Goal: Information Seeking & Learning: Learn about a topic

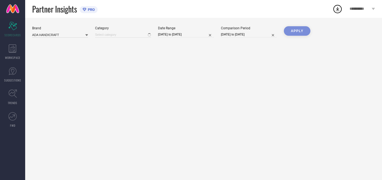
type input "All"
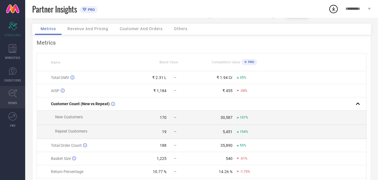
scroll to position [55, 0]
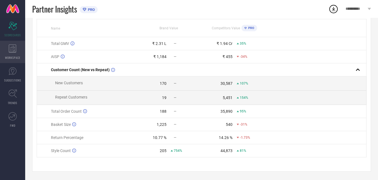
click at [9, 54] on div "WORKSPACE" at bounding box center [12, 52] width 25 height 22
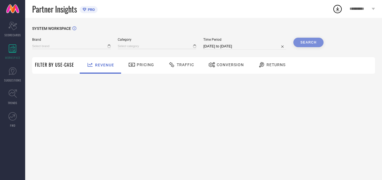
type input "ADA HANDICRAFT"
type input "All"
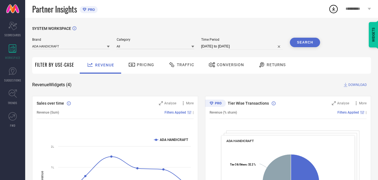
click at [178, 63] on span "Traffic" at bounding box center [185, 65] width 17 height 4
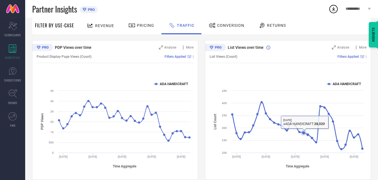
scroll to position [64, 0]
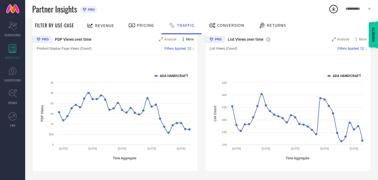
click at [187, 41] on span "More" at bounding box center [190, 39] width 8 height 4
click at [190, 39] on span "More" at bounding box center [190, 39] width 8 height 4
click at [208, 98] on div "List Views over time Analyse More List Views (Count) Filters Applied | Created …" at bounding box center [288, 102] width 166 height 140
click at [22, 94] on link "TRENDS" at bounding box center [12, 97] width 25 height 22
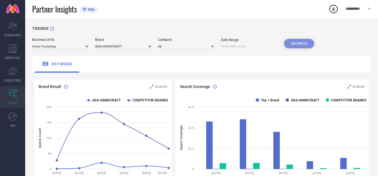
click at [260, 44] on input at bounding box center [249, 46] width 56 height 6
select select "7"
select select "2025"
select select "8"
select select "2025"
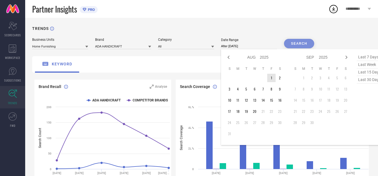
click at [271, 75] on td "1" at bounding box center [271, 78] width 8 height 8
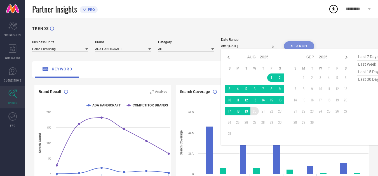
type input "[DATE] to [DATE]"
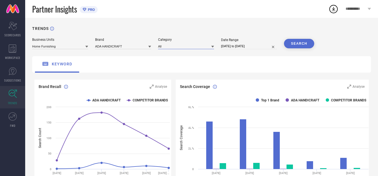
click at [179, 46] on input at bounding box center [186, 46] width 56 height 6
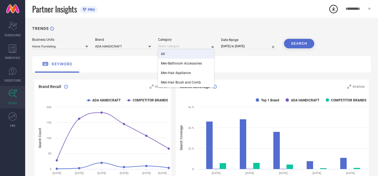
click at [191, 53] on div "All" at bounding box center [186, 54] width 56 height 10
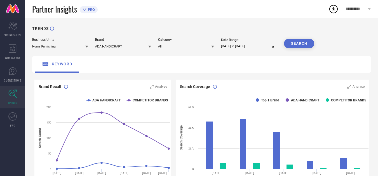
click at [300, 44] on button "SEARCH" at bounding box center [299, 44] width 30 height 10
click at [152, 47] on div "Business Units Home Furnishing Brand ADA HANDICRAFT Category All Date Range [DA…" at bounding box center [201, 43] width 339 height 11
click at [148, 47] on input at bounding box center [123, 46] width 56 height 6
click at [147, 47] on input at bounding box center [123, 46] width 56 height 6
click at [8, 126] on link "FWD" at bounding box center [12, 120] width 25 height 22
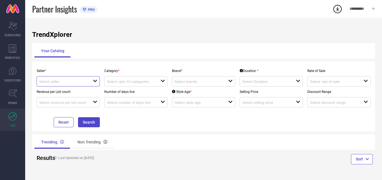
click at [80, 84] on input at bounding box center [63, 82] width 48 height 4
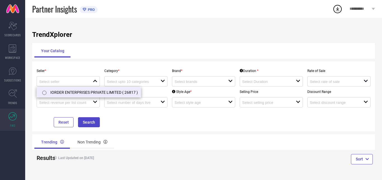
click at [90, 93] on li "IORDER ENTERPRISES PRIVATE LIMITED ( 26817 )" at bounding box center [89, 92] width 104 height 10
type input "IORDER ENTERPRISES PRIVATE LIMITED ( 26817 )"
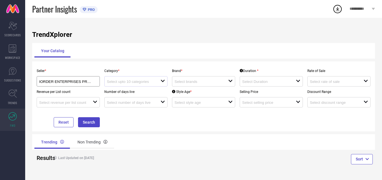
click at [121, 86] on div "open" at bounding box center [135, 81] width 63 height 10
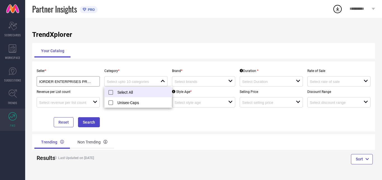
click at [138, 93] on li "Select All" at bounding box center [138, 92] width 67 height 10
type input "Unisex-Caps"
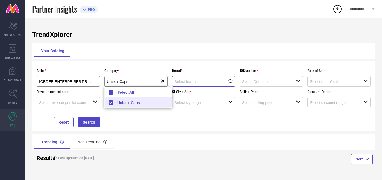
click at [193, 82] on input at bounding box center [199, 82] width 48 height 4
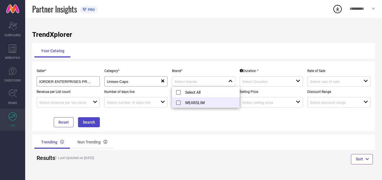
drag, startPoint x: 210, startPoint y: 102, endPoint x: 229, endPoint y: 100, distance: 18.2
click at [212, 102] on li "WEARSLIM" at bounding box center [205, 103] width 67 height 10
type input "WEARSLIM"
click at [247, 88] on div "Selling Price open" at bounding box center [272, 97] width 68 height 21
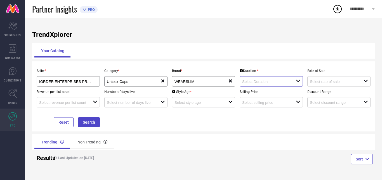
click at [256, 82] on input at bounding box center [266, 82] width 48 height 4
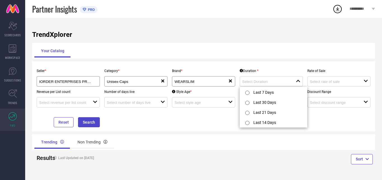
drag, startPoint x: 267, startPoint y: 92, endPoint x: 276, endPoint y: 93, distance: 9.3
click at [269, 93] on li "Last 7 Days" at bounding box center [273, 92] width 67 height 10
type input "Last 7 Days"
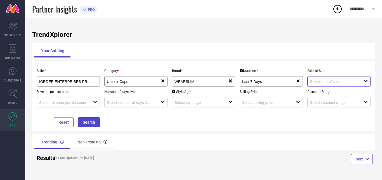
click at [333, 83] on input at bounding box center [334, 82] width 48 height 4
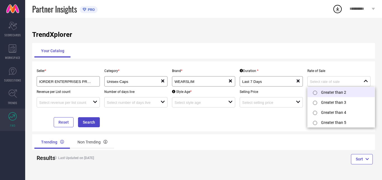
click at [338, 93] on li "Greater than 2" at bounding box center [341, 92] width 67 height 10
type input "Greater than 2"
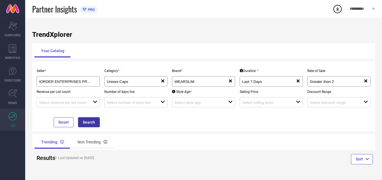
click at [94, 120] on button "Search" at bounding box center [89, 122] width 22 height 10
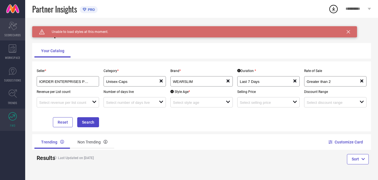
click at [14, 32] on div "Scorecard SCORECARDS" at bounding box center [12, 29] width 25 height 22
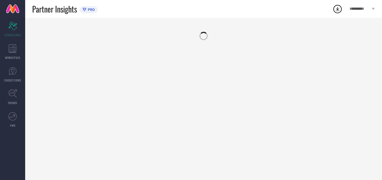
click at [371, 11] on div "**********" at bounding box center [362, 9] width 39 height 18
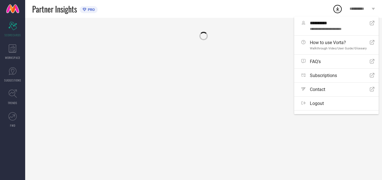
click at [371, 11] on div "**********" at bounding box center [362, 9] width 39 height 18
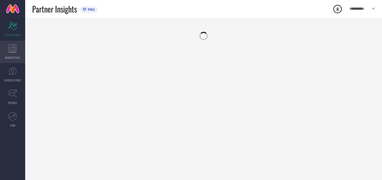
click at [12, 57] on span "WORKSPACE" at bounding box center [12, 58] width 15 height 4
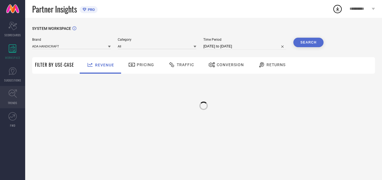
type input "ADA HANDICRAFT"
type input "All"
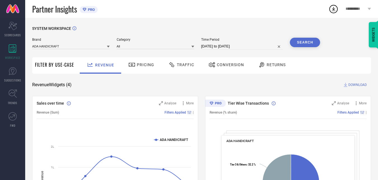
click at [186, 68] on div "Traffic" at bounding box center [181, 65] width 29 height 10
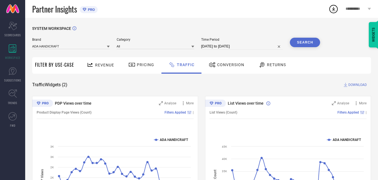
click at [309, 44] on button "Search" at bounding box center [305, 43] width 30 height 10
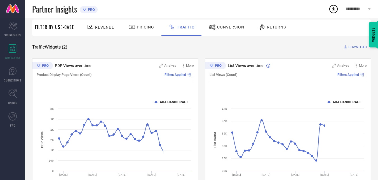
scroll to position [64, 0]
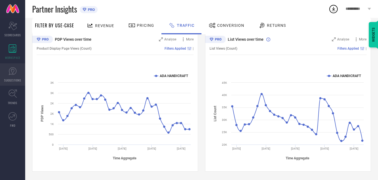
click at [12, 79] on span "SUGGESTIONS" at bounding box center [12, 80] width 17 height 4
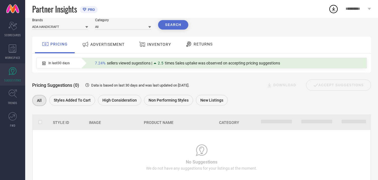
scroll to position [40, 0]
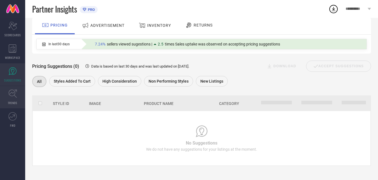
click at [18, 95] on link "TRENDS" at bounding box center [12, 97] width 25 height 22
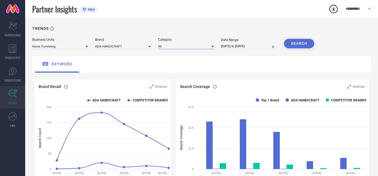
click at [168, 44] on input at bounding box center [186, 46] width 56 height 6
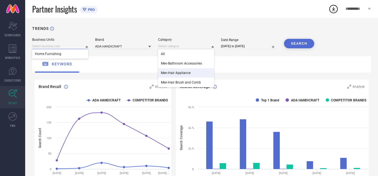
click at [56, 46] on input at bounding box center [60, 46] width 56 height 6
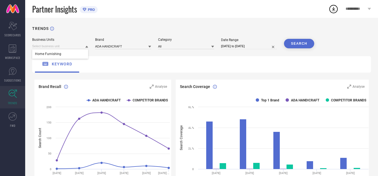
click at [176, 41] on div "Category" at bounding box center [186, 40] width 56 height 4
click at [162, 45] on input at bounding box center [186, 46] width 56 height 6
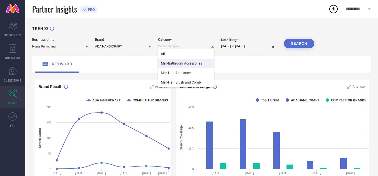
drag, startPoint x: 201, startPoint y: 67, endPoint x: 221, endPoint y: 64, distance: 20.5
click at [201, 67] on div "Men-Bathroom Accessories" at bounding box center [186, 64] width 56 height 10
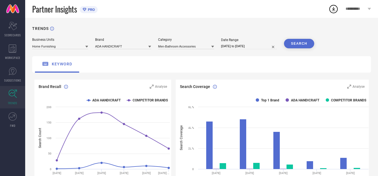
click at [300, 44] on button "SEARCH" at bounding box center [299, 44] width 30 height 10
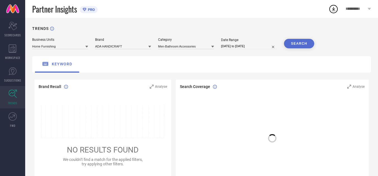
scroll to position [124, 0]
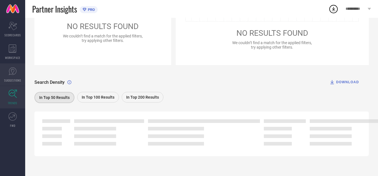
click at [10, 76] on link "SUGGESTIONS" at bounding box center [12, 75] width 25 height 22
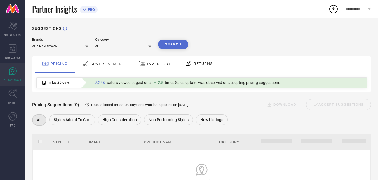
click at [105, 66] on span "ADVERTISEMENT" at bounding box center [107, 64] width 34 height 4
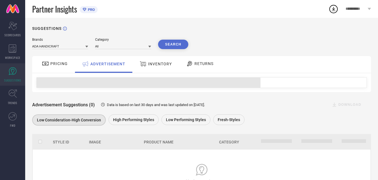
click at [163, 66] on span "INVENTORY" at bounding box center [160, 64] width 24 height 4
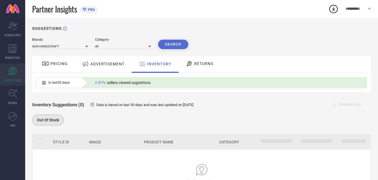
click at [198, 68] on div "RETURNS" at bounding box center [199, 64] width 30 height 10
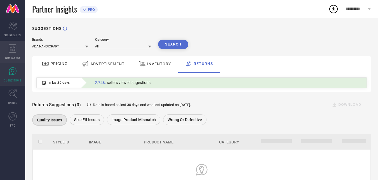
click at [11, 50] on icon at bounding box center [13, 48] width 8 height 8
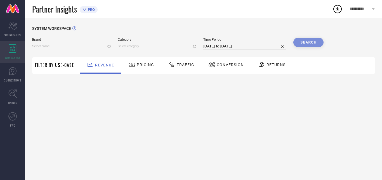
type input "ADA HANDICRAFT"
type input "All"
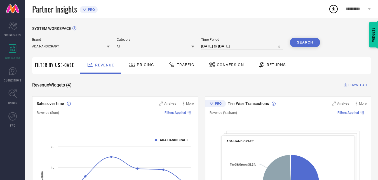
click at [147, 70] on div "Pricing" at bounding box center [141, 65] width 40 height 17
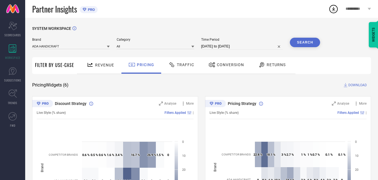
click at [188, 68] on div "Traffic" at bounding box center [181, 65] width 29 height 10
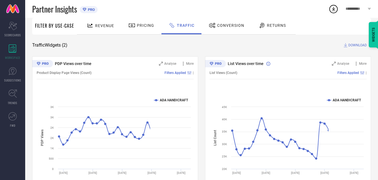
scroll to position [65, 0]
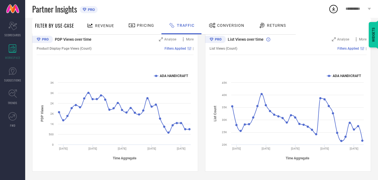
click at [230, 27] on span "Conversion" at bounding box center [230, 25] width 27 height 4
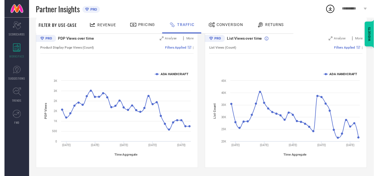
scroll to position [0, 0]
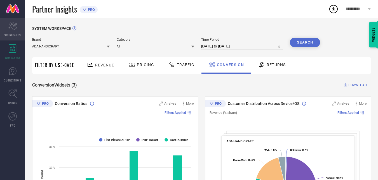
click at [18, 33] on span "SCORECARDS" at bounding box center [12, 35] width 17 height 4
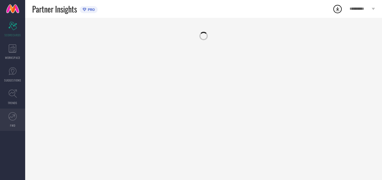
click at [12, 122] on link "FWD" at bounding box center [12, 120] width 25 height 22
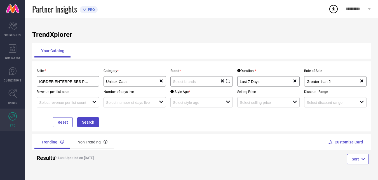
type input "WEARSLIM"
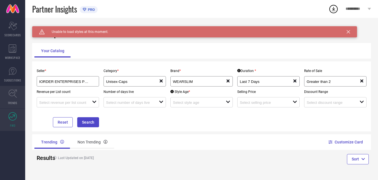
click at [15, 102] on span "TRENDS" at bounding box center [13, 103] width 10 height 4
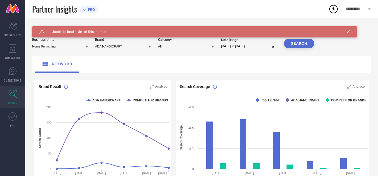
click at [261, 51] on div "Caution Created with Sketch. Unable to load styles at this moment. TRENDS Busin…" at bounding box center [201, 159] width 353 height 282
select select "6"
select select "2025"
select select "7"
select select "2025"
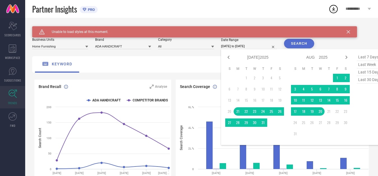
click at [262, 48] on input "[DATE] to [DATE]" at bounding box center [249, 46] width 56 height 6
click at [132, 73] on div "Caution Created with Sketch. Unable to load styles at this moment. TRENDS Busin…" at bounding box center [201, 159] width 353 height 282
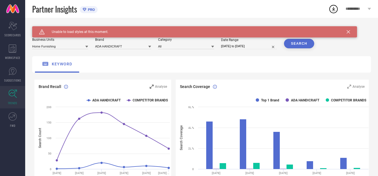
scroll to position [124, 0]
